Goal: Task Accomplishment & Management: Manage account settings

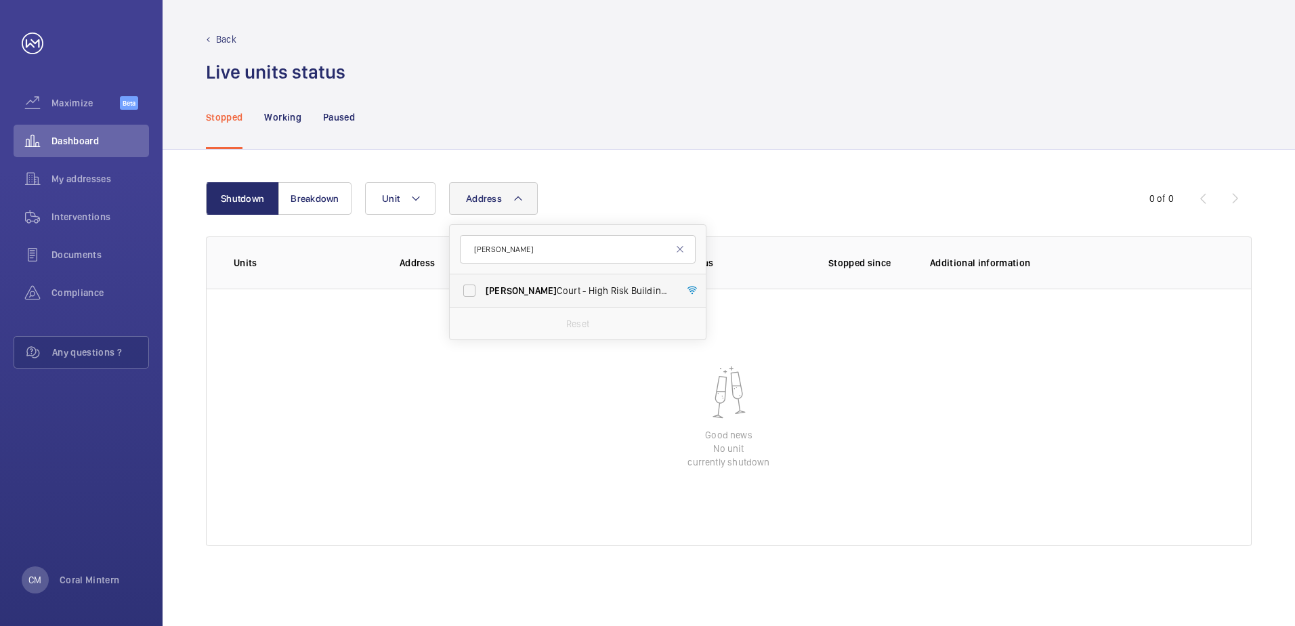
type input "[PERSON_NAME]"
click at [561, 298] on label "[PERSON_NAME] Court - High Risk Building - [PERSON_NAME][GEOGRAPHIC_DATA]" at bounding box center [568, 290] width 236 height 33
click at [483, 298] on input "[PERSON_NAME] Court - High Risk Building - [PERSON_NAME][GEOGRAPHIC_DATA]" at bounding box center [469, 290] width 27 height 27
click at [592, 295] on span "[PERSON_NAME] Court - High Risk Building - [PERSON_NAME][GEOGRAPHIC_DATA]" at bounding box center [579, 291] width 186 height 14
click at [483, 295] on input "[PERSON_NAME] Court - High Risk Building - [PERSON_NAME][GEOGRAPHIC_DATA]" at bounding box center [469, 290] width 27 height 27
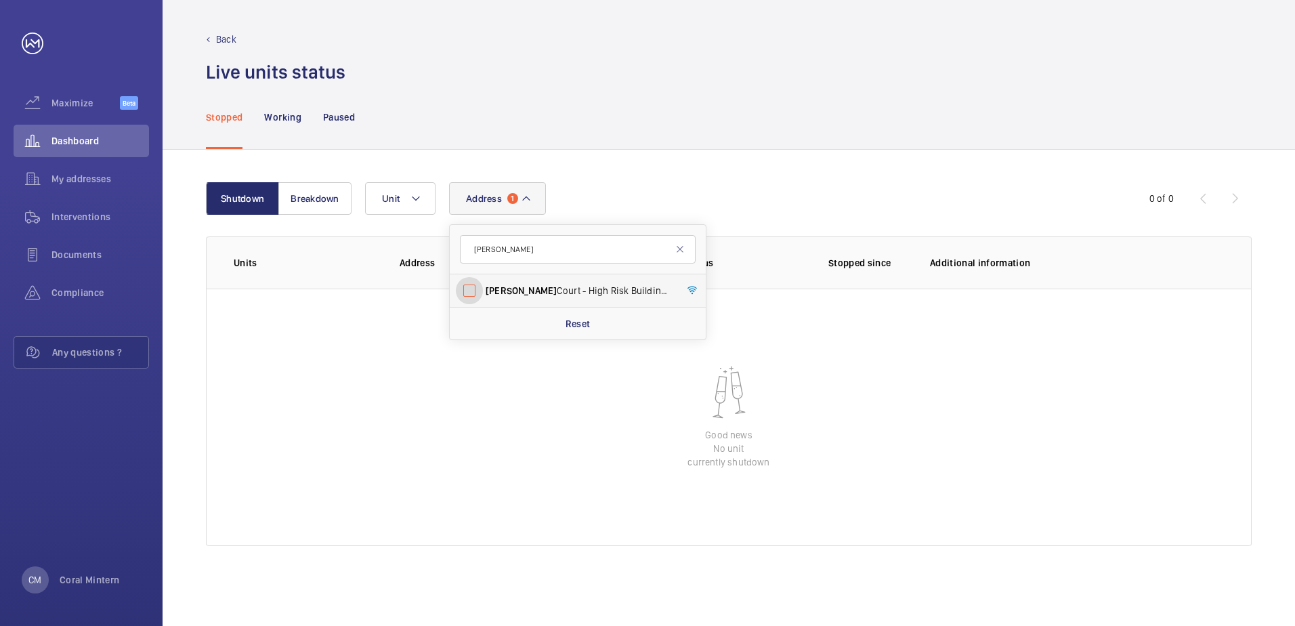
checkbox input "false"
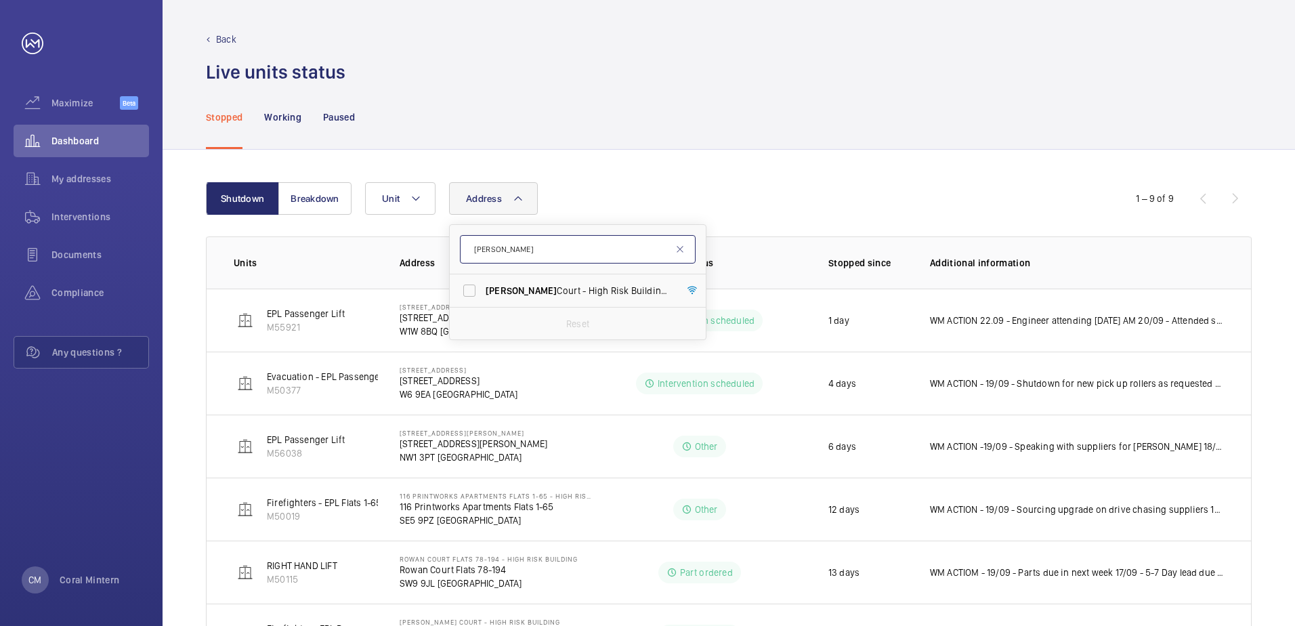
drag, startPoint x: 563, startPoint y: 248, endPoint x: 475, endPoint y: 239, distance: 87.8
click at [477, 240] on input "[PERSON_NAME]" at bounding box center [578, 249] width 236 height 28
type input "a"
type input "zinnia"
click at [528, 288] on span "Zinnia" at bounding box center [517, 290] width 27 height 11
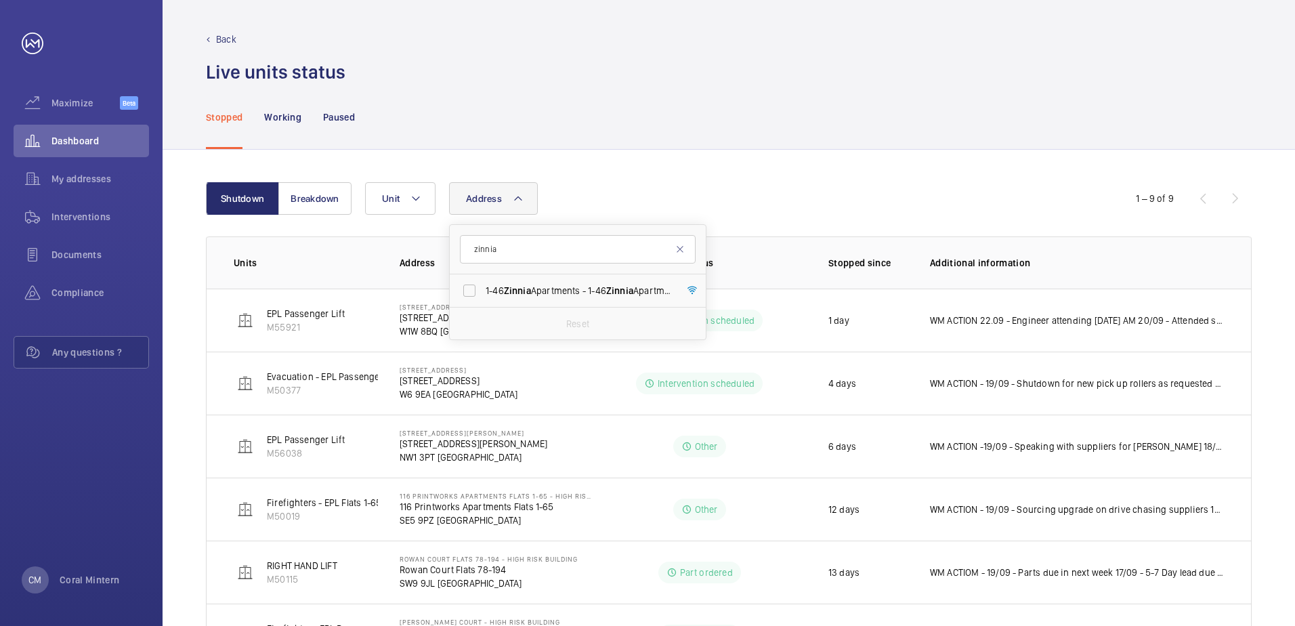
click at [483, 288] on input "1-46 Zinnia Apartments - [STREET_ADDRESS]" at bounding box center [469, 290] width 27 height 27
checkbox input "true"
